Goal: Task Accomplishment & Management: Manage account settings

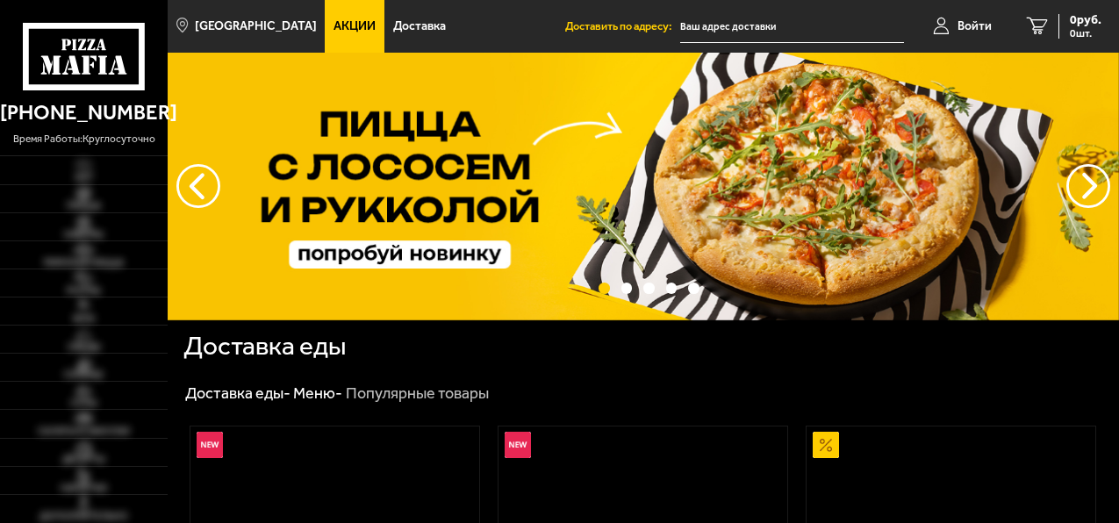
click at [973, 20] on span "Войти" at bounding box center [974, 26] width 34 height 12
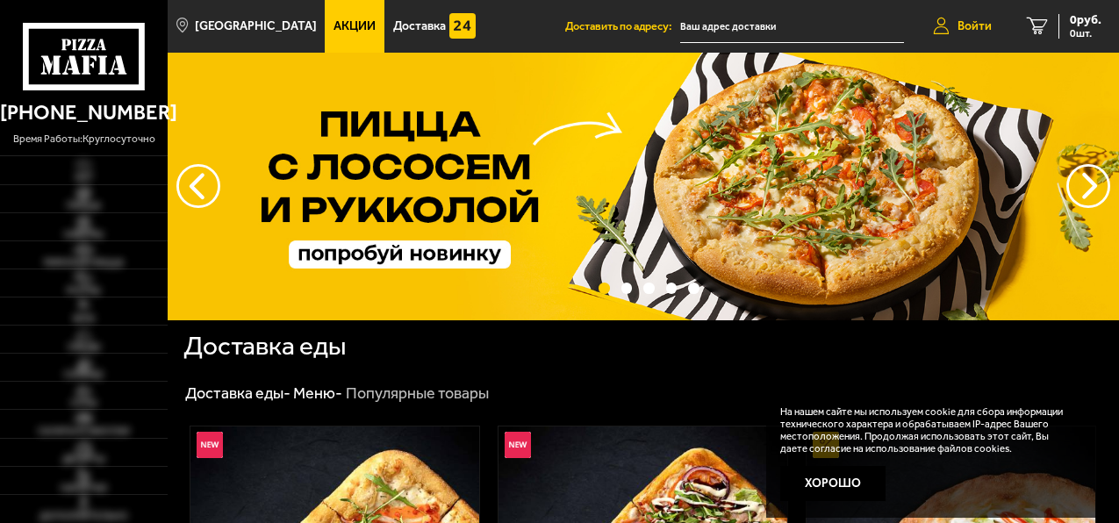
click at [967, 25] on span "Войти" at bounding box center [974, 26] width 34 height 12
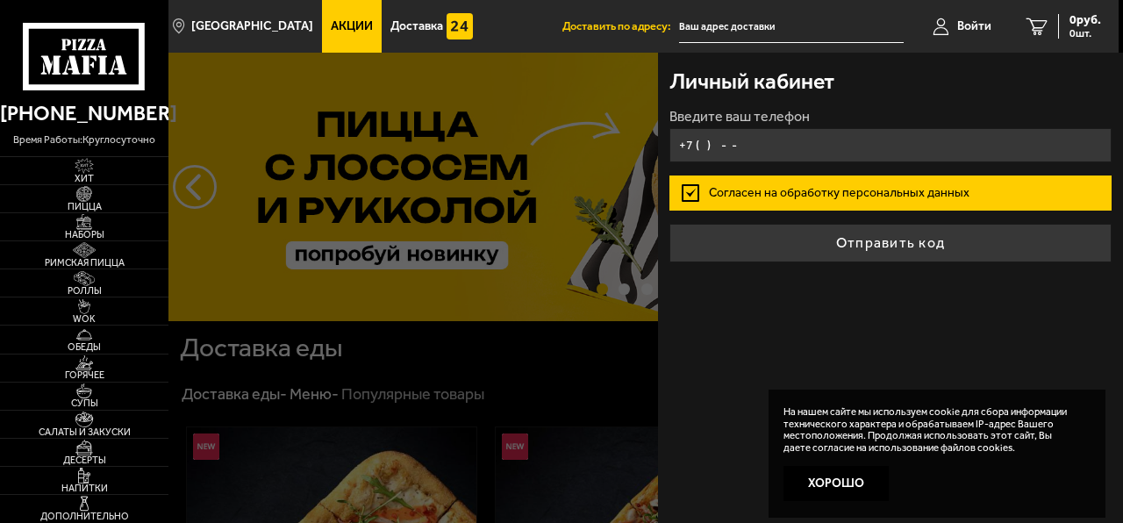
drag, startPoint x: 971, startPoint y: 24, endPoint x: 888, endPoint y: 150, distance: 150.9
click at [971, 24] on span "Войти" at bounding box center [974, 26] width 34 height 12
click at [888, 150] on input "+7 ( ) - -" at bounding box center [890, 145] width 441 height 34
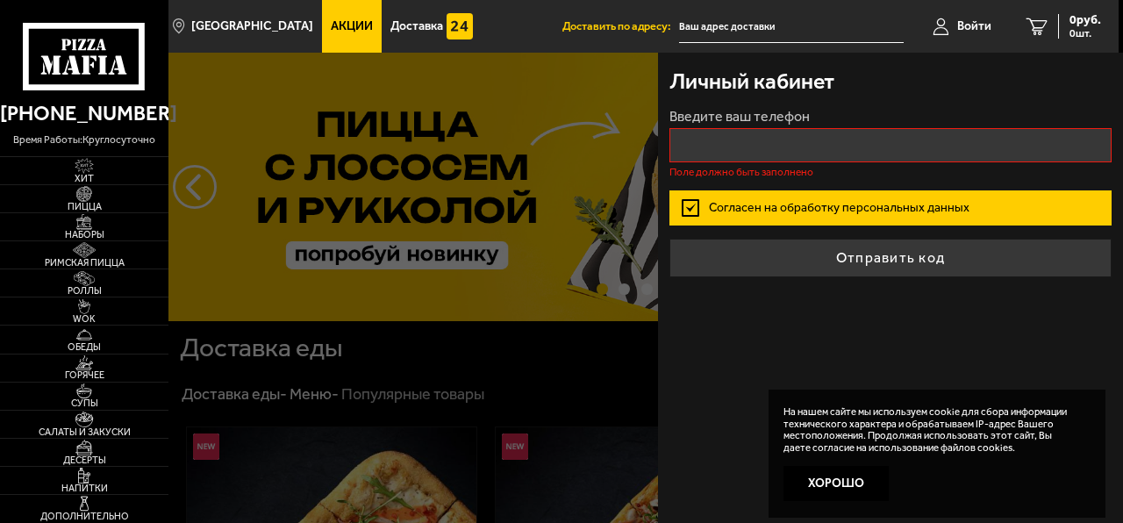
click at [888, 150] on input "Введите ваш телефон" at bounding box center [890, 145] width 441 height 34
type input "+7 ( ) - -"
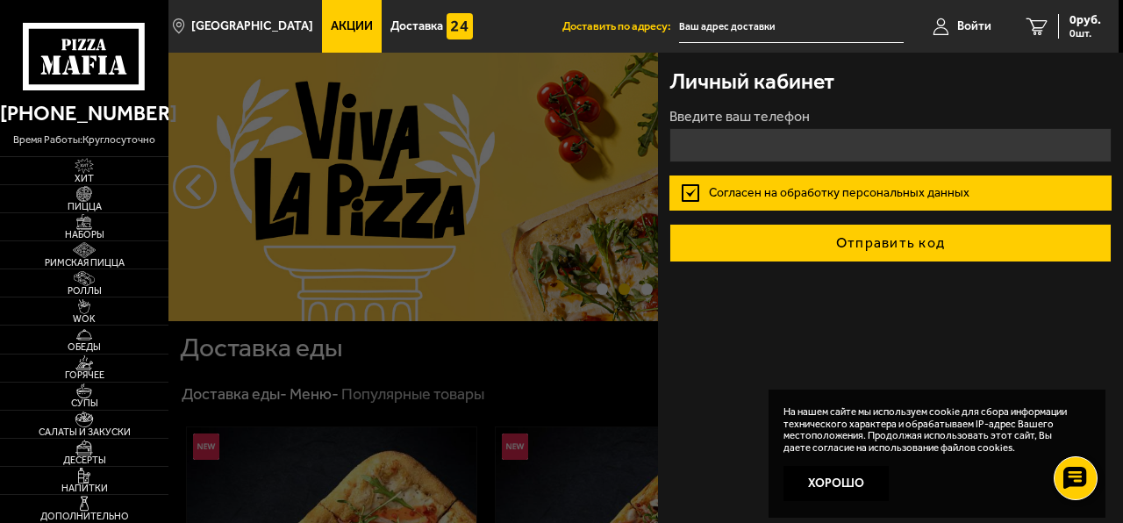
click at [898, 254] on button "Отправить код" at bounding box center [890, 243] width 441 height 39
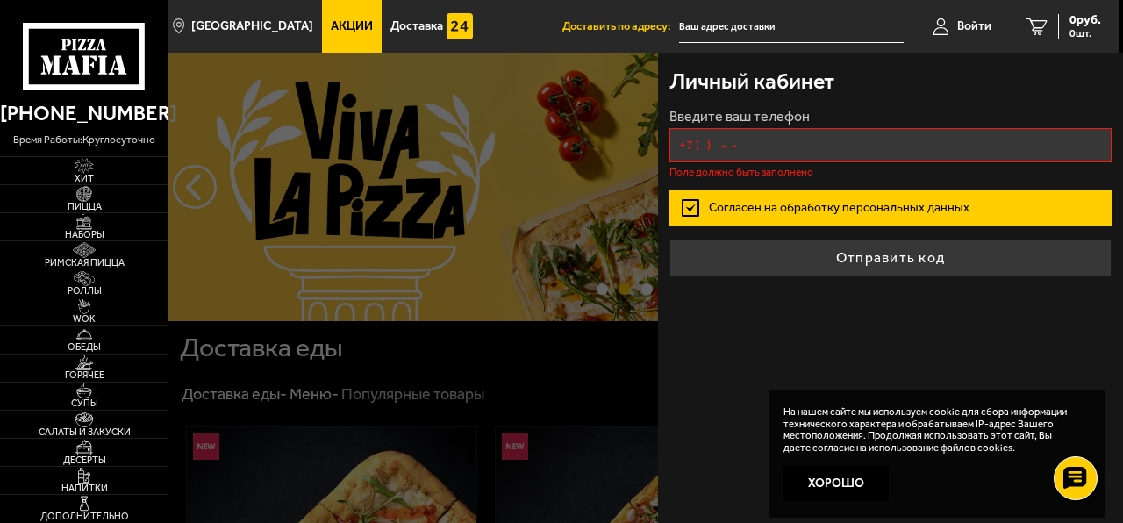
click at [909, 153] on input "+7 ( ) - -" at bounding box center [890, 145] width 441 height 34
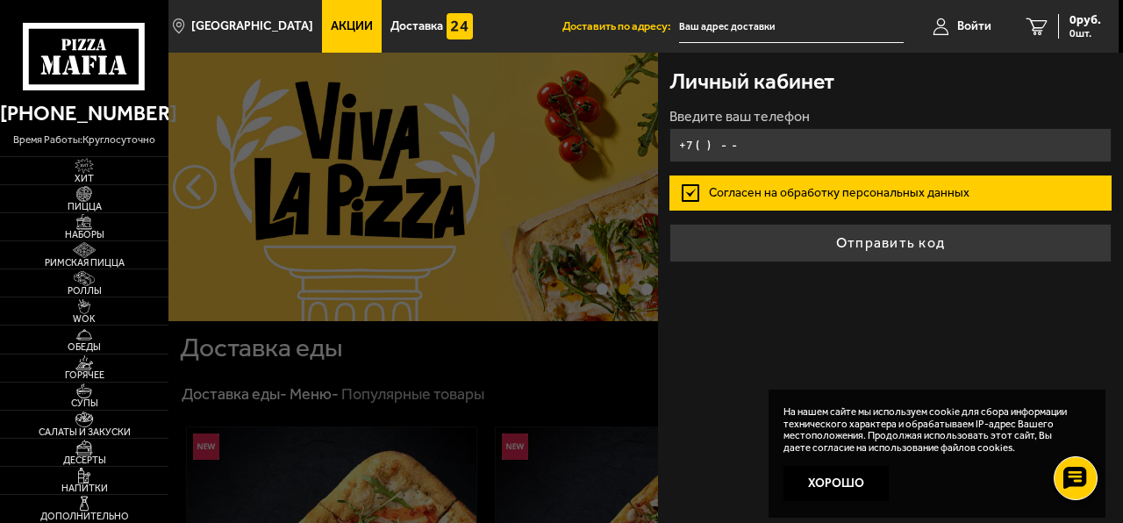
click at [791, 139] on input "+7 ( ) - -" at bounding box center [890, 145] width 441 height 34
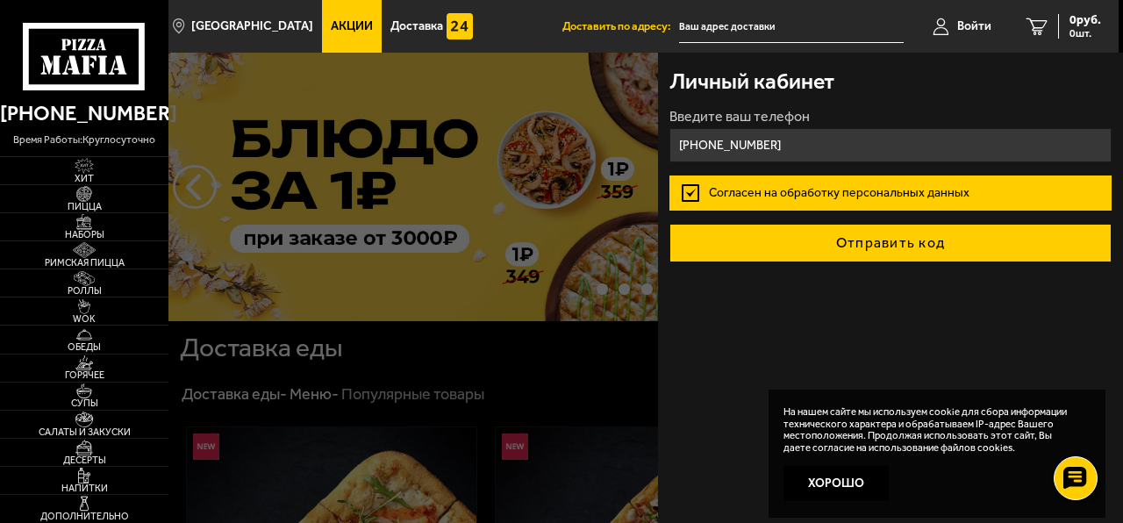
type input "[PHONE_NUMBER]"
click at [897, 242] on button "Отправить код" at bounding box center [890, 243] width 441 height 39
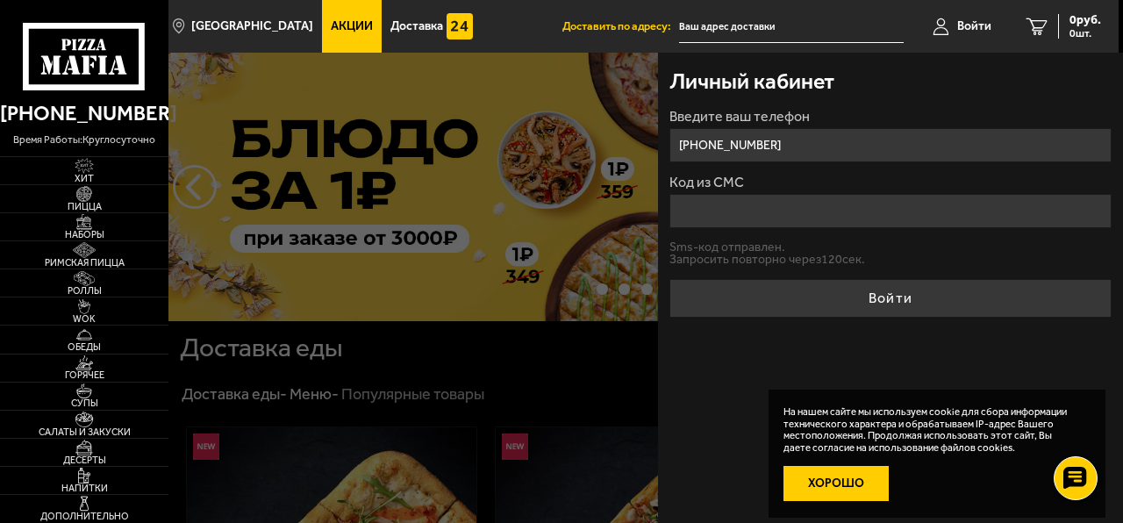
click at [848, 471] on button "Хорошо" at bounding box center [836, 483] width 105 height 35
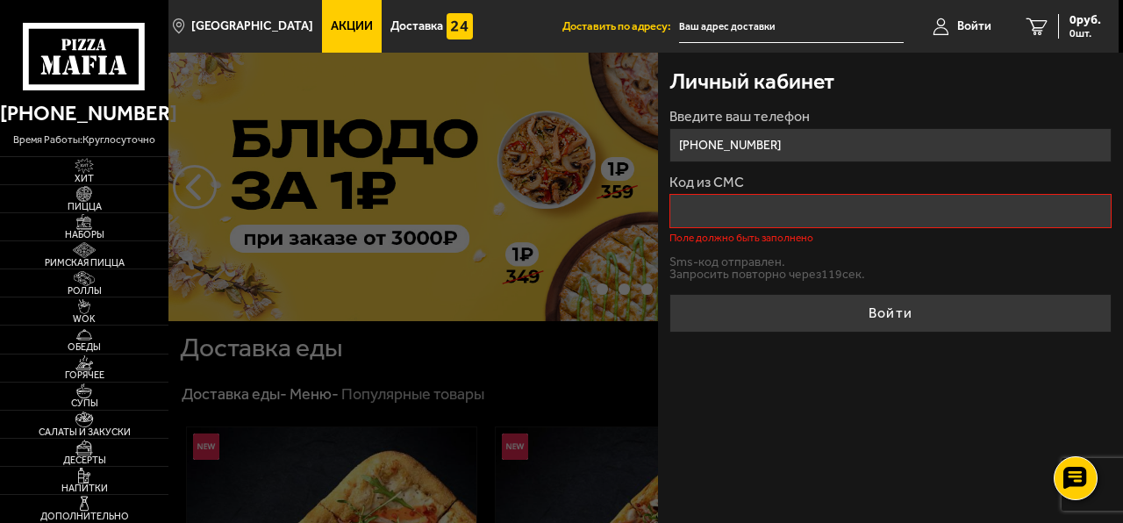
click at [870, 229] on div "Код из СМС Поле должно быть заполнено" at bounding box center [890, 210] width 441 height 68
click at [875, 213] on input "Код из СМС" at bounding box center [890, 211] width 441 height 34
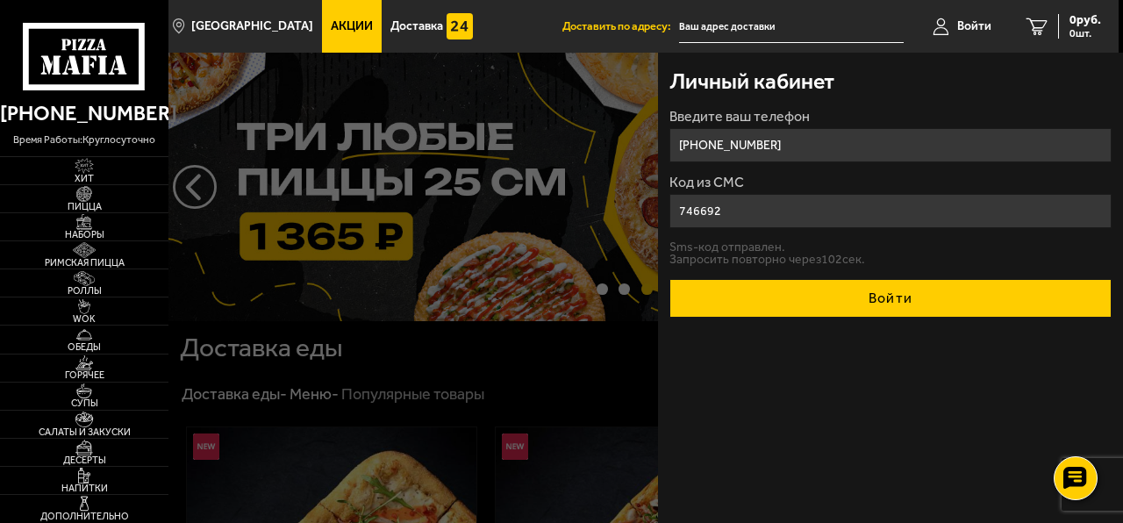
type input "746692"
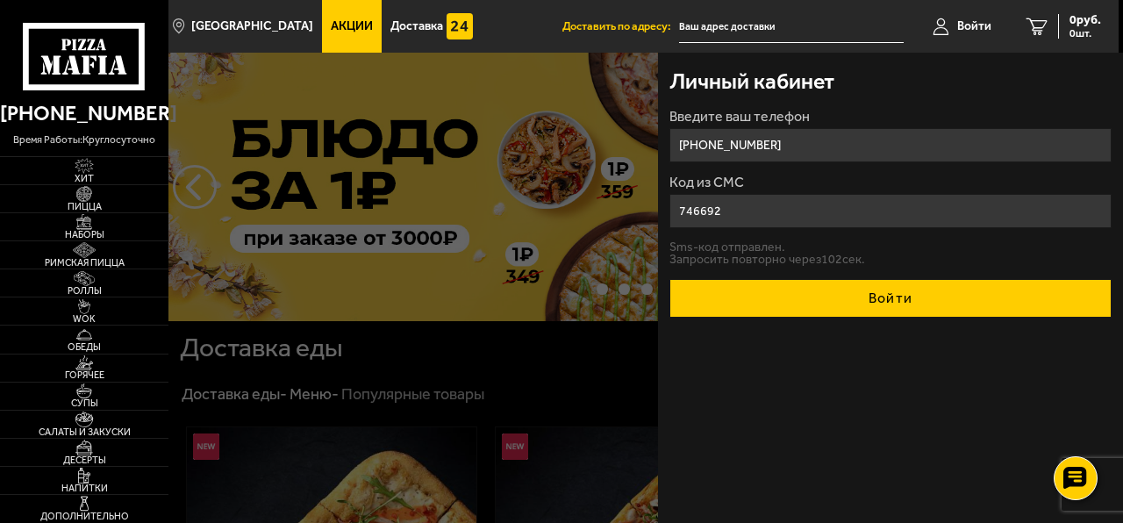
click at [885, 298] on button "Войти" at bounding box center [890, 298] width 441 height 39
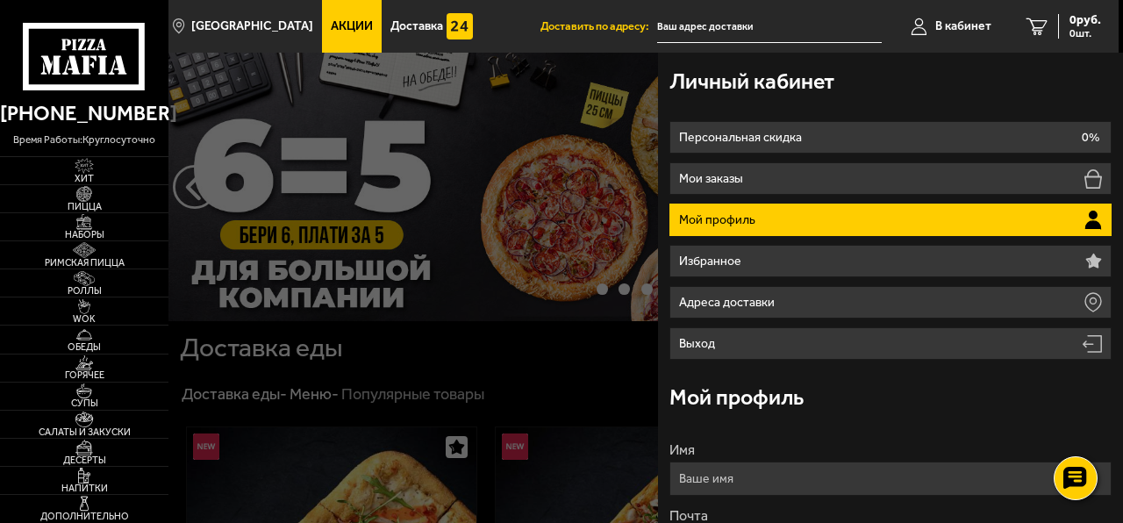
click at [447, 356] on div at bounding box center [729, 314] width 1123 height 523
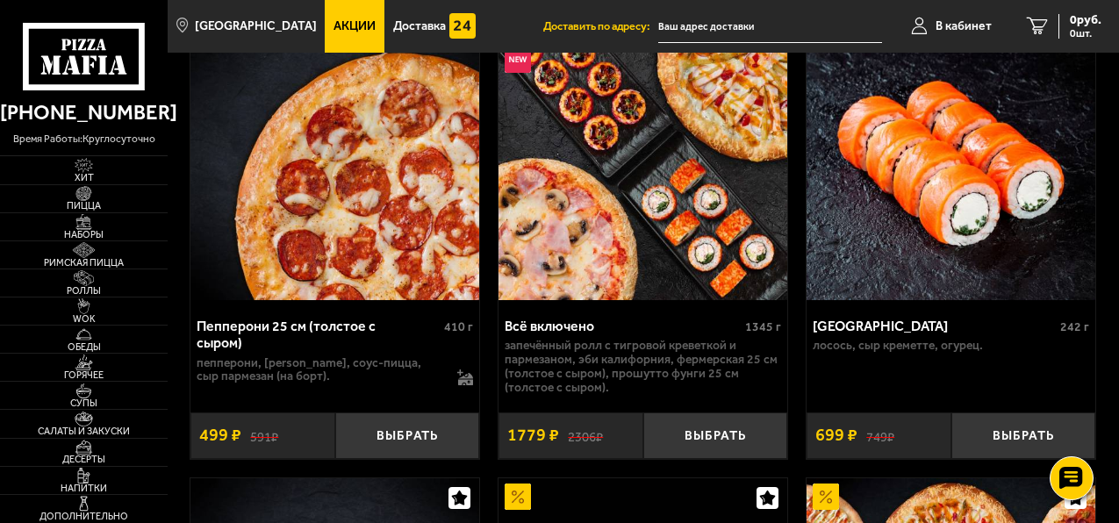
scroll to position [965, 0]
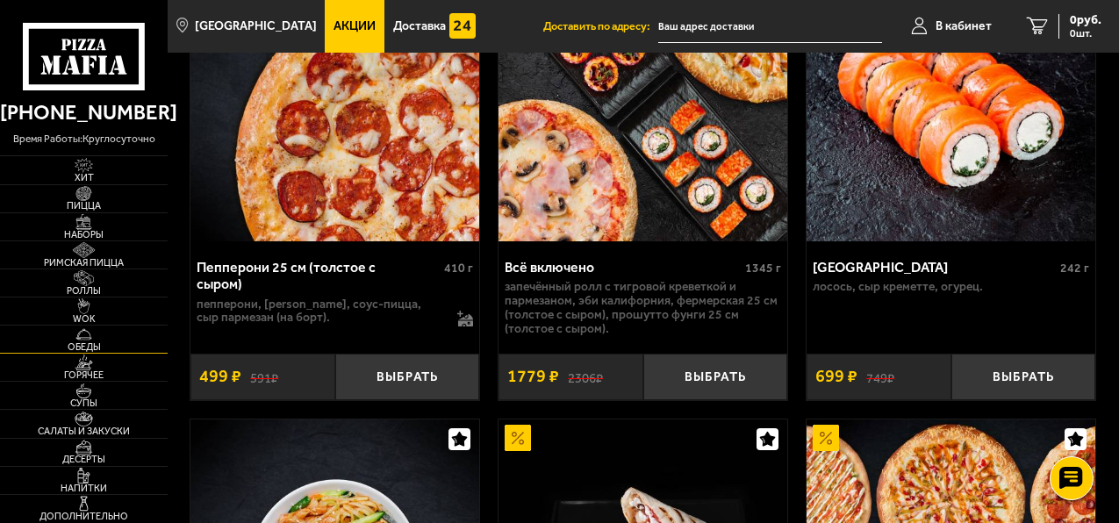
click at [70, 341] on img at bounding box center [83, 334] width 45 height 16
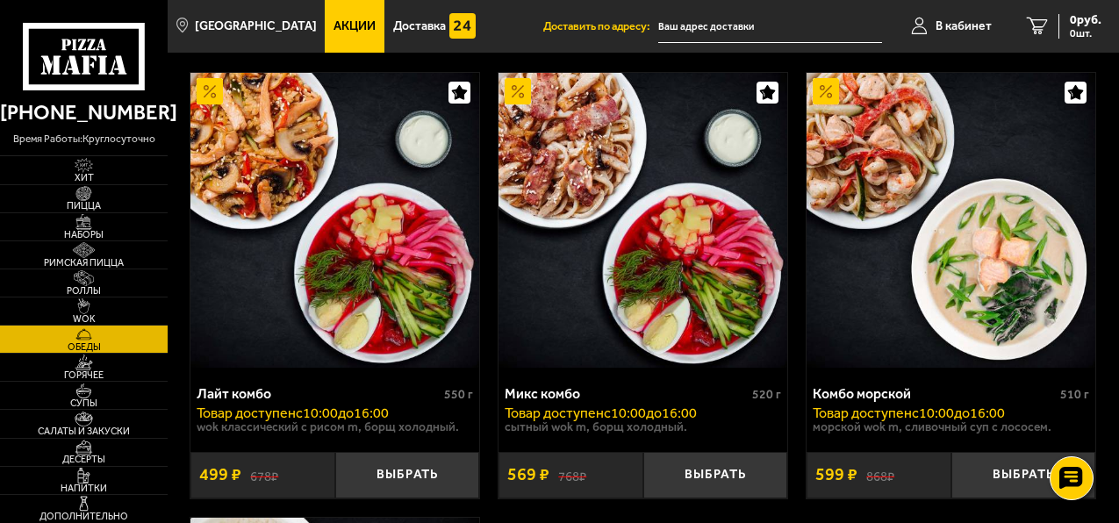
scroll to position [88, 0]
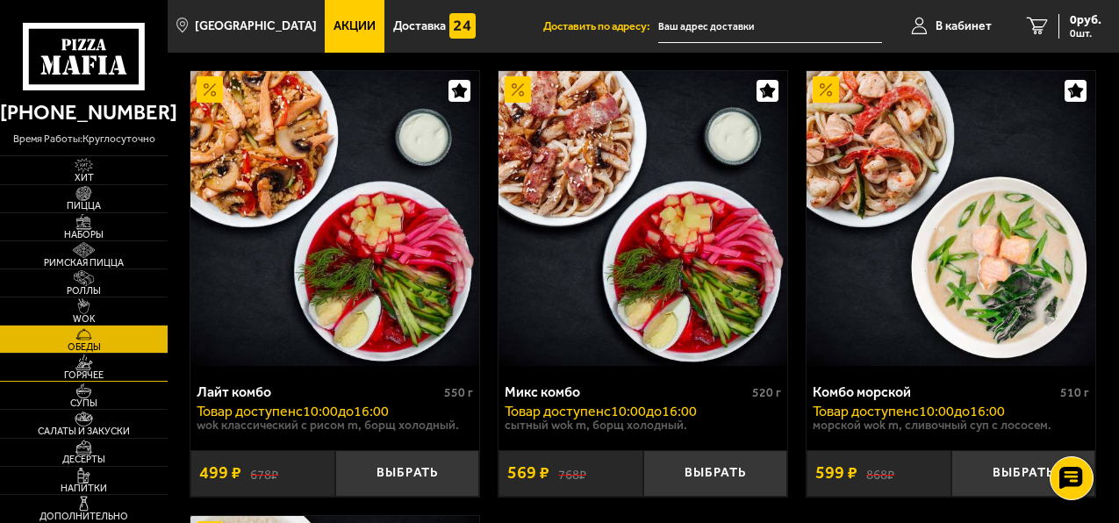
click at [106, 366] on img at bounding box center [83, 363] width 45 height 16
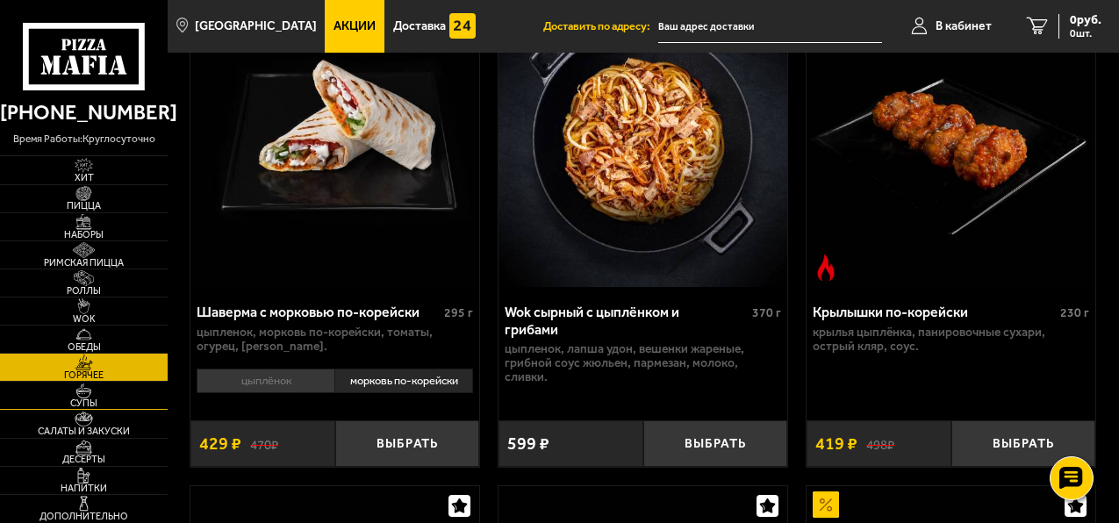
scroll to position [702, 0]
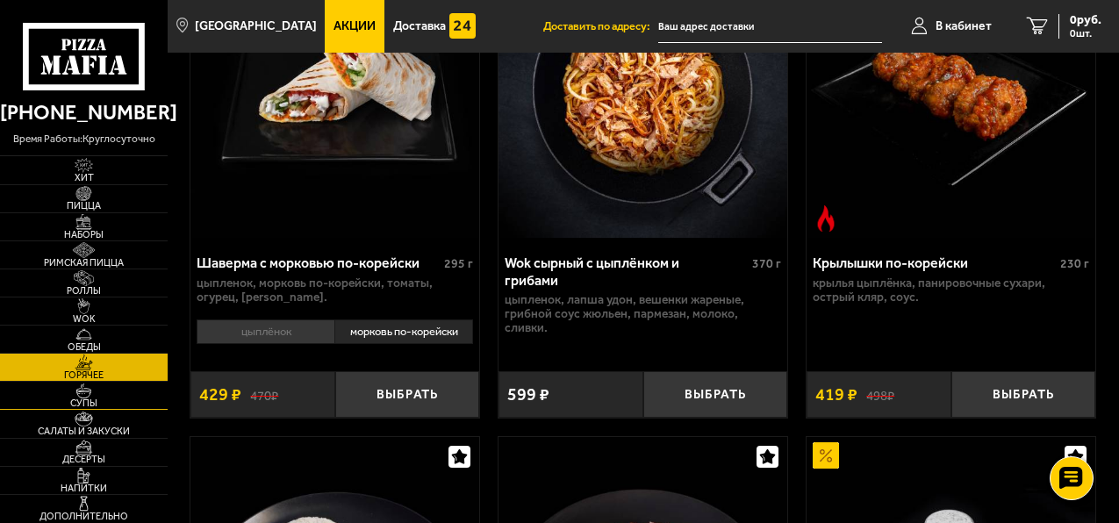
click at [99, 388] on img at bounding box center [83, 392] width 45 height 16
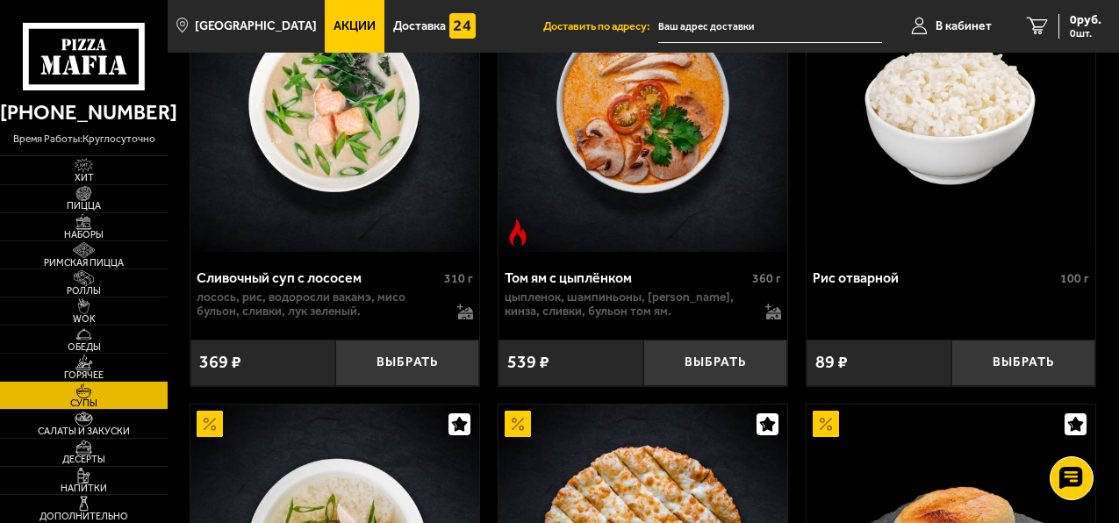
scroll to position [1311, 0]
